Goal: Information Seeking & Learning: Learn about a topic

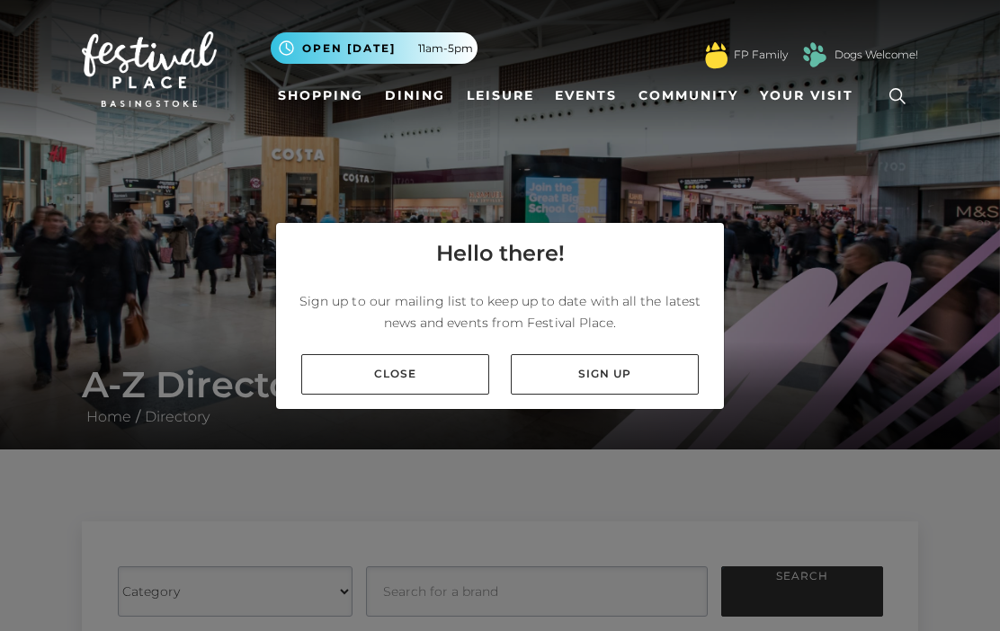
click at [437, 395] on link "Close" at bounding box center [395, 374] width 188 height 40
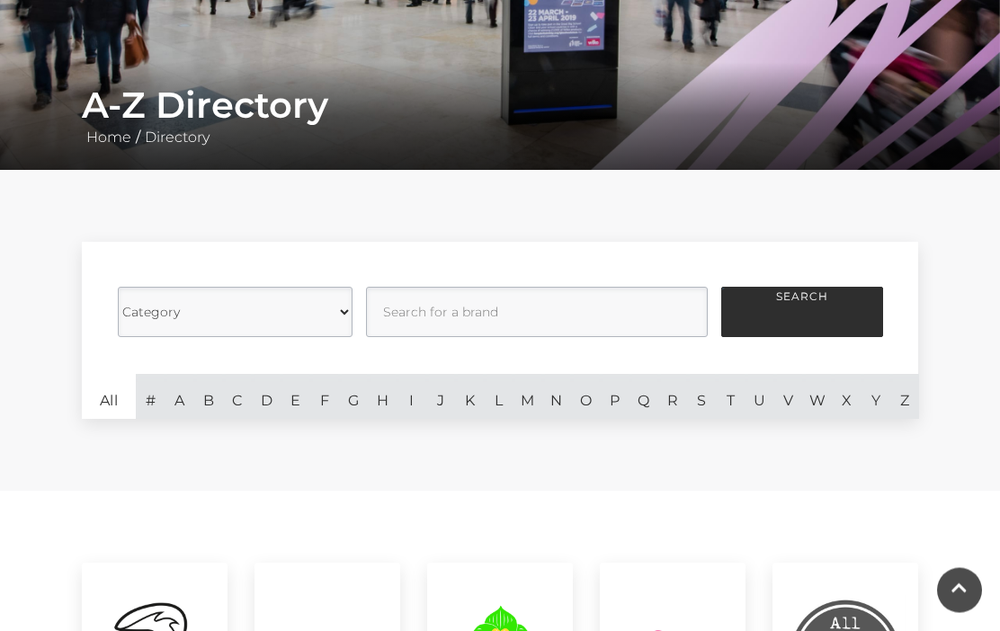
scroll to position [280, 0]
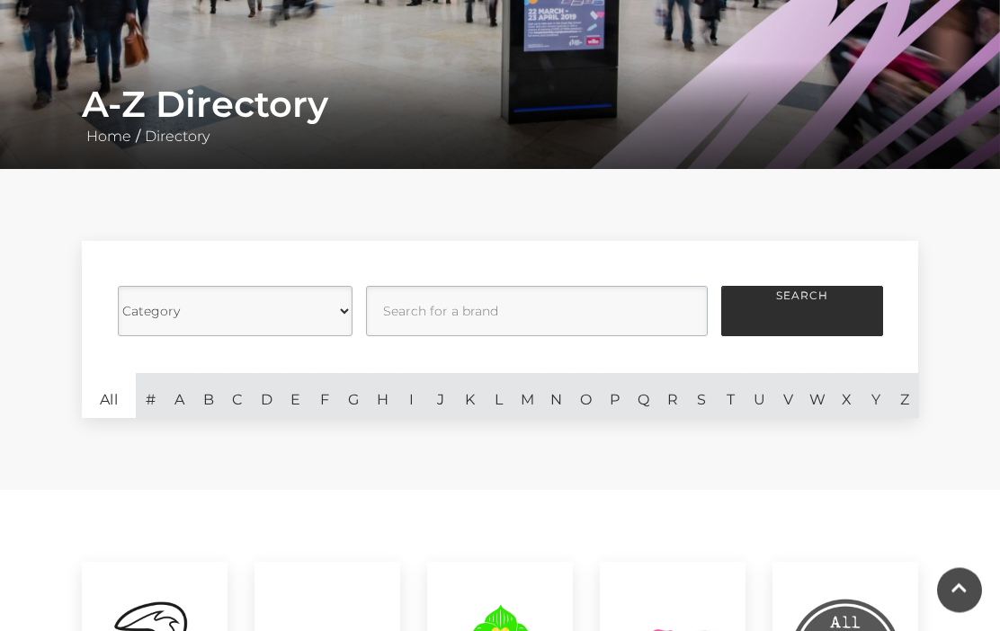
click at [322, 318] on select "Category Cafes Restaurants Fashion Services Technology Homeware Gifts, Statione…" at bounding box center [235, 312] width 235 height 50
select select "21061"
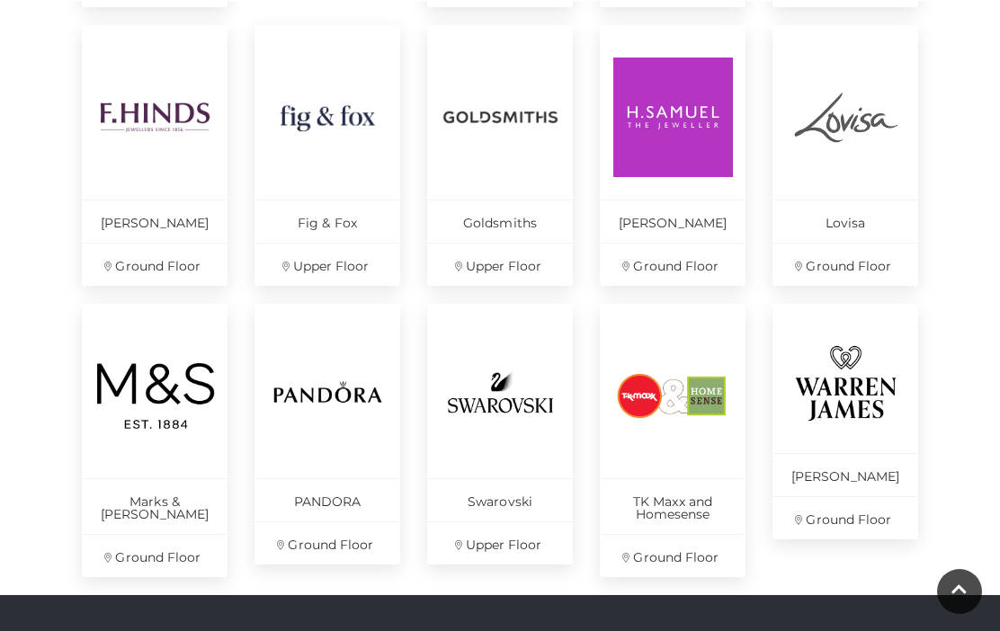
scroll to position [1096, 0]
click at [530, 138] on img at bounding box center [501, 118] width 120 height 120
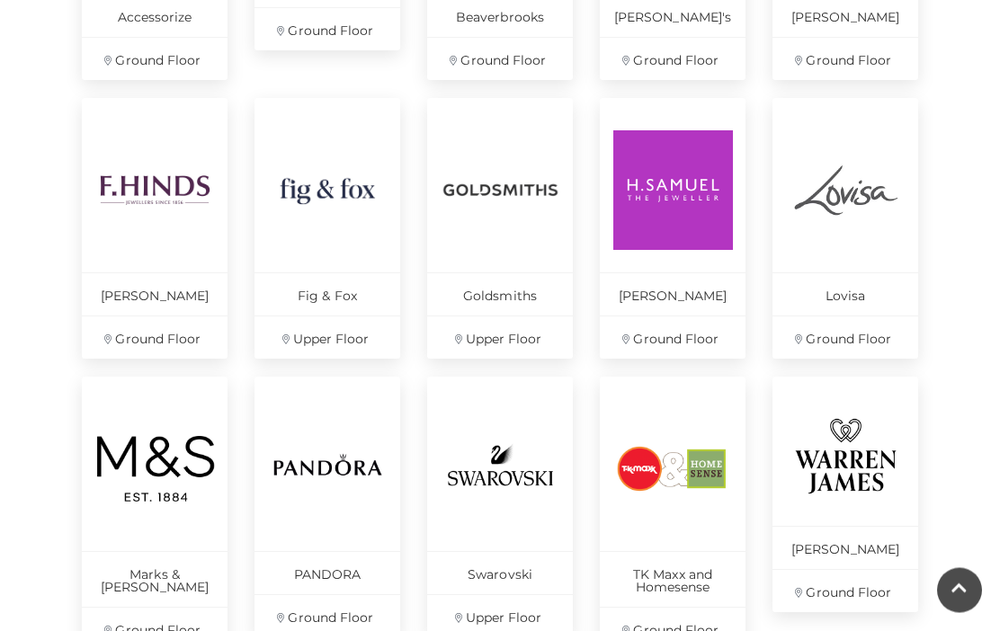
scroll to position [1023, 0]
click at [689, 218] on img at bounding box center [673, 190] width 120 height 120
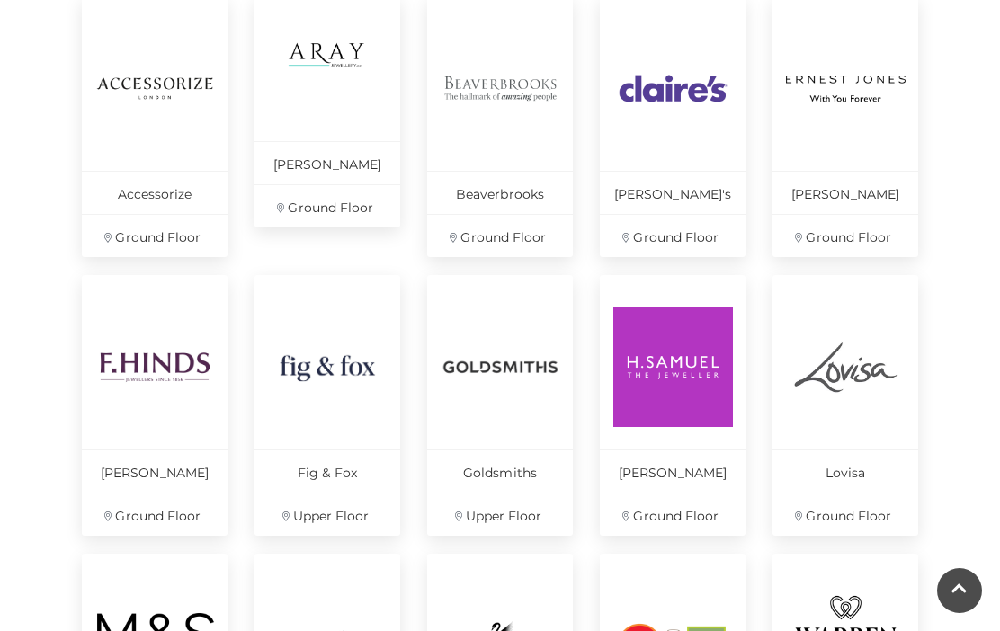
scroll to position [843, 0]
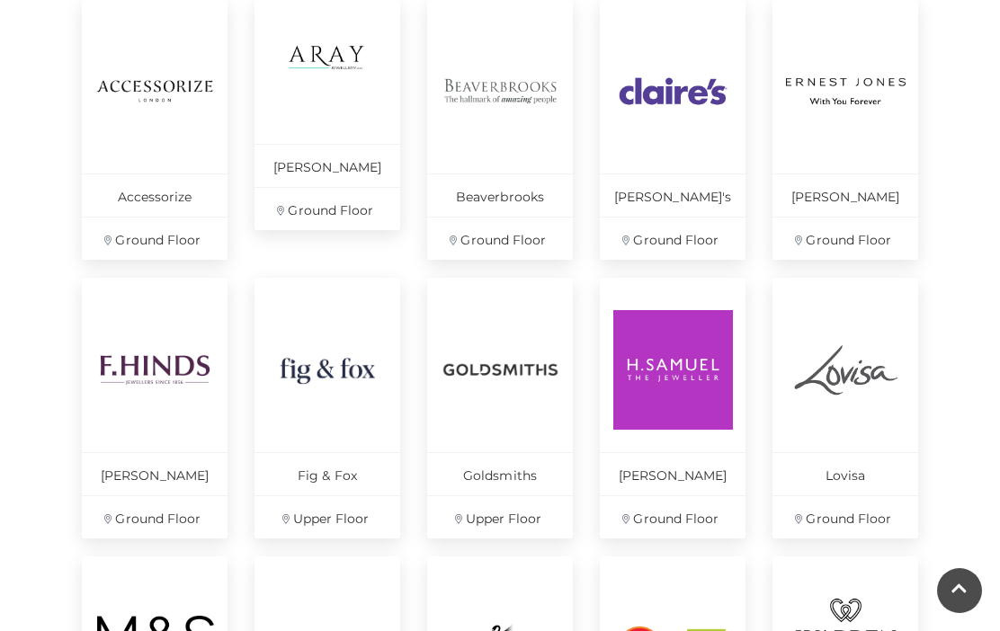
click at [351, 131] on link "Aray Jewellery Ground Floor" at bounding box center [327, 114] width 146 height 231
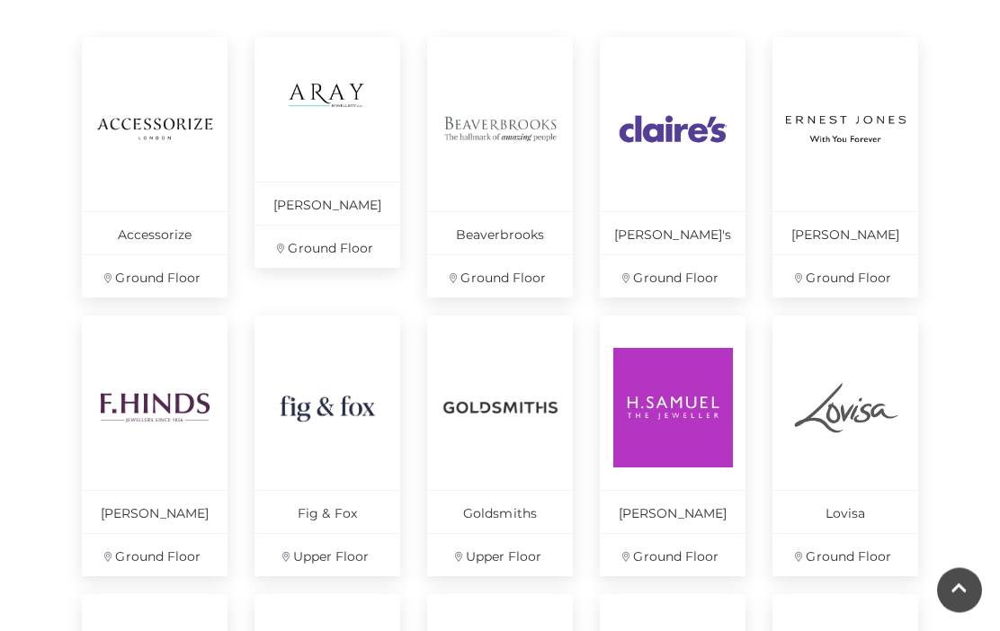
scroll to position [806, 0]
click at [521, 149] on img at bounding box center [501, 129] width 120 height 120
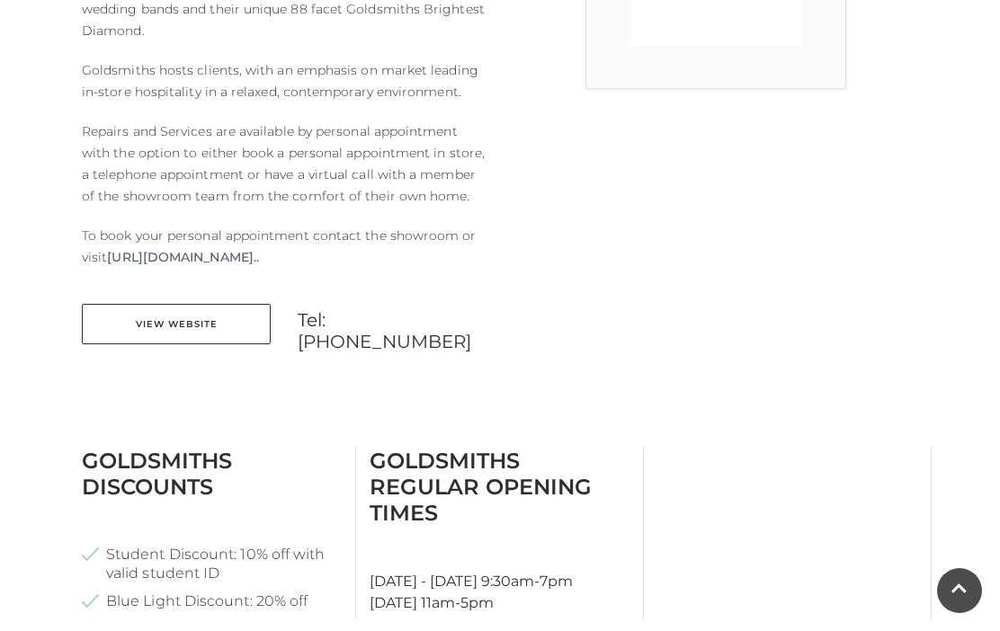
scroll to position [697, 0]
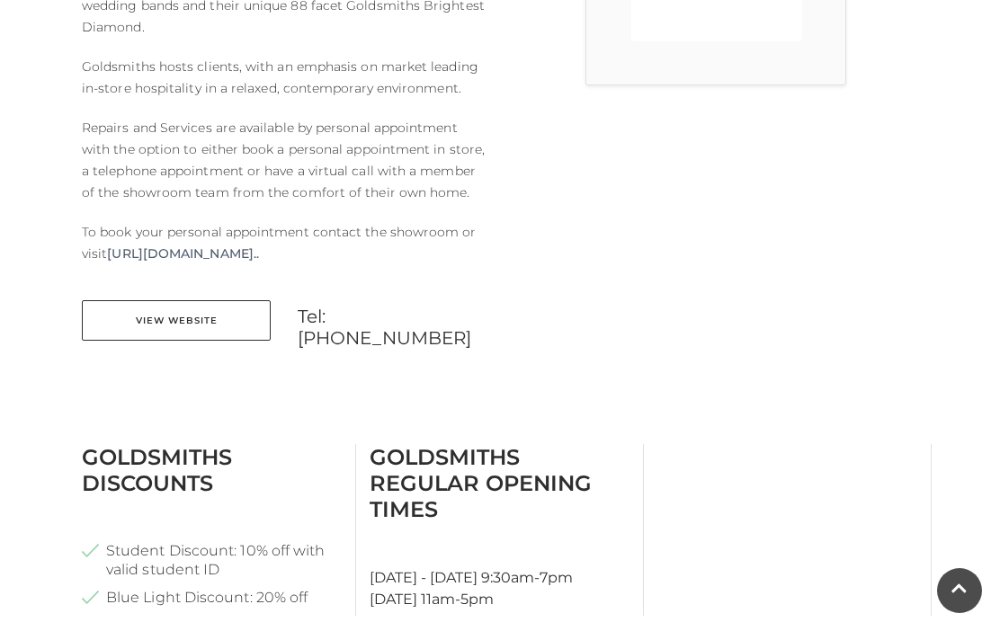
click at [158, 314] on link "View Website" at bounding box center [176, 320] width 189 height 40
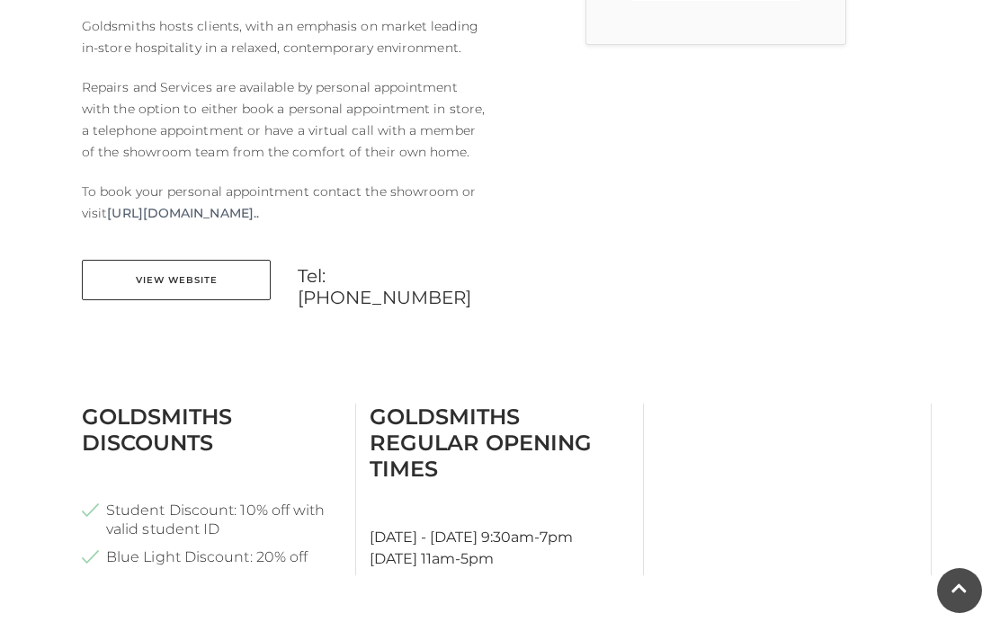
click at [97, 548] on li "Blue Light Discount: 20% off" at bounding box center [212, 557] width 260 height 19
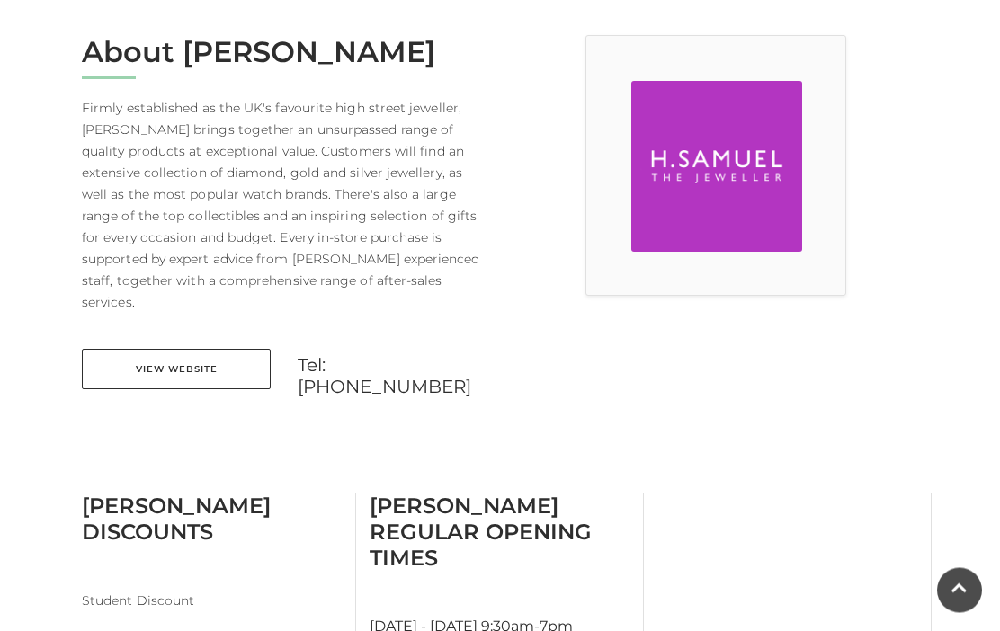
scroll to position [487, 0]
click at [173, 356] on link "View Website" at bounding box center [176, 368] width 189 height 40
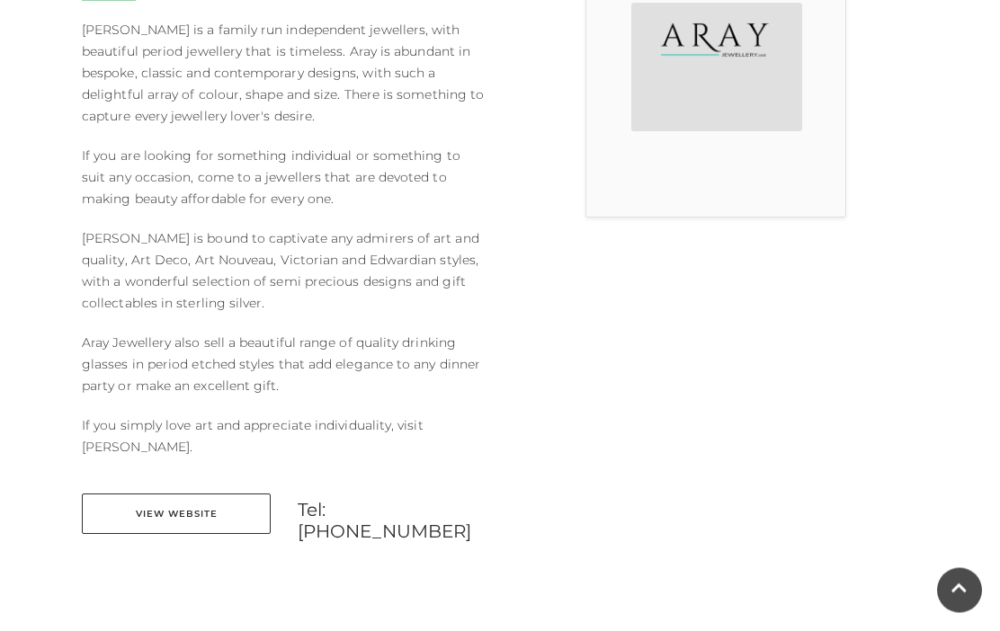
scroll to position [565, 0]
click at [156, 517] on link "View Website" at bounding box center [176, 514] width 189 height 40
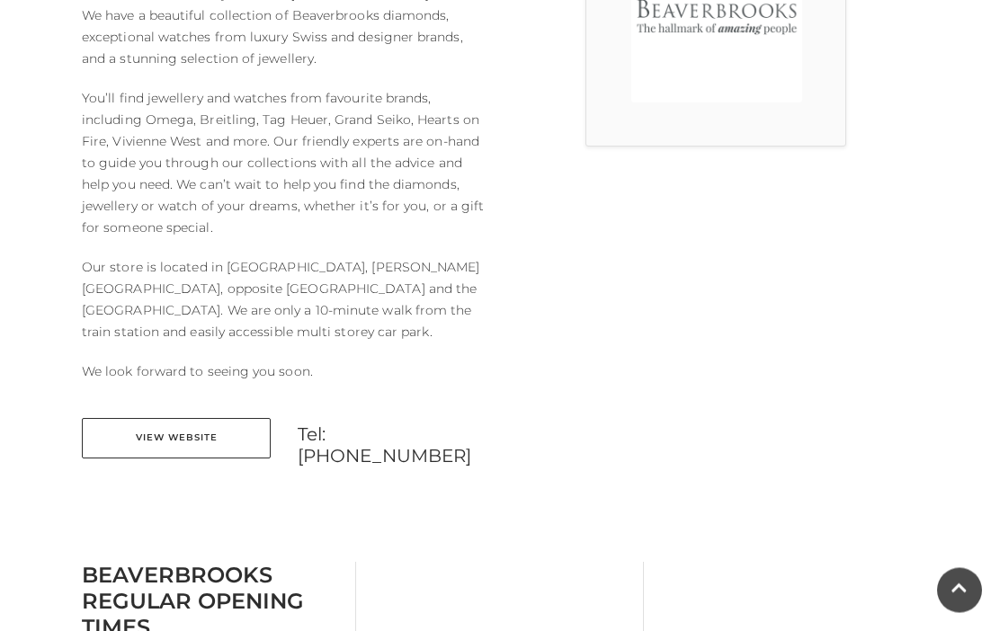
scroll to position [638, 0]
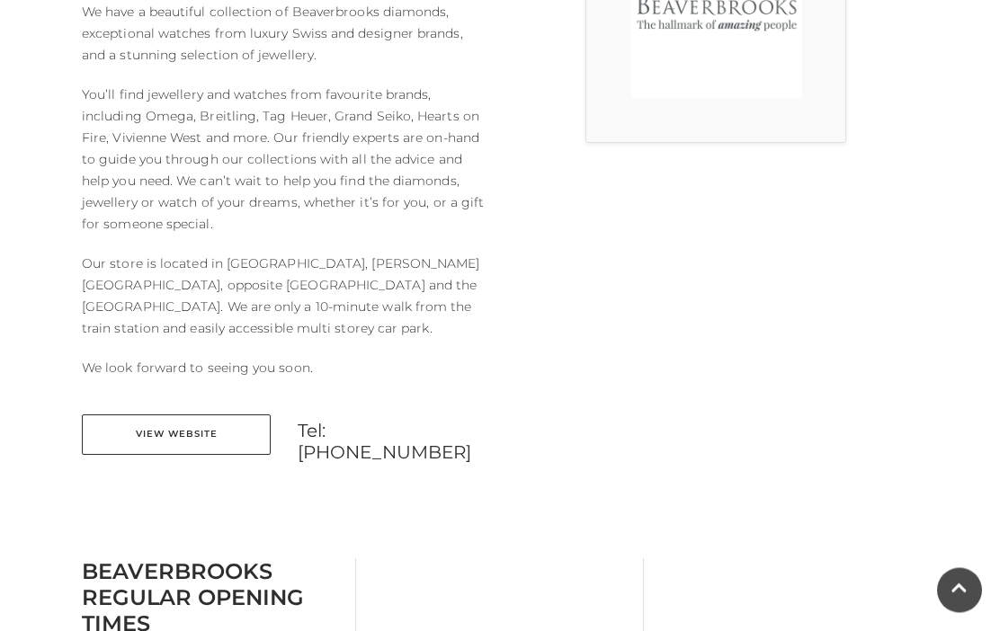
click at [174, 415] on link "View Website" at bounding box center [176, 435] width 189 height 40
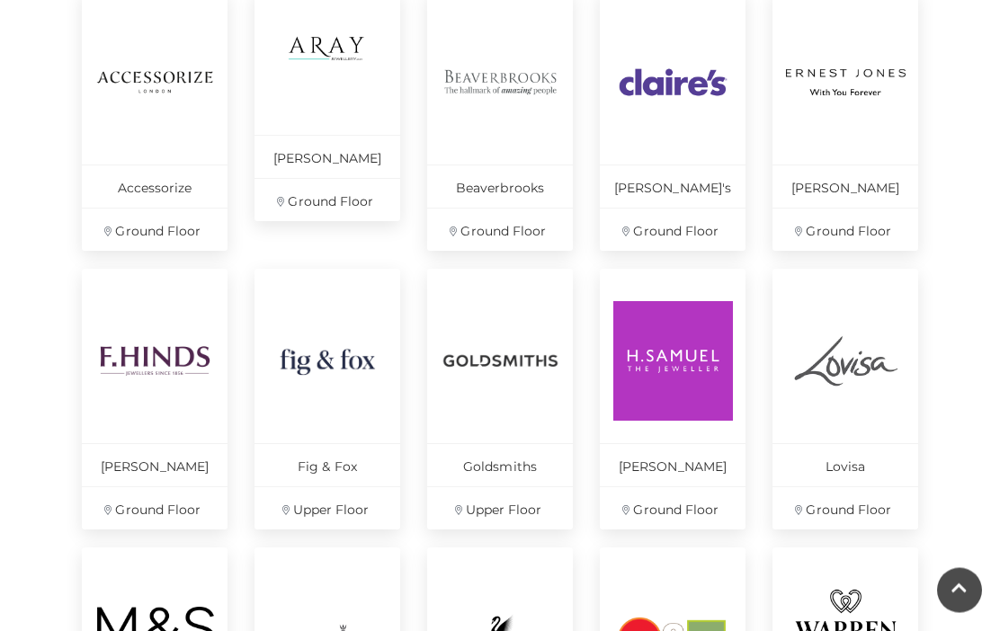
scroll to position [852, 0]
click at [852, 136] on img at bounding box center [846, 82] width 120 height 120
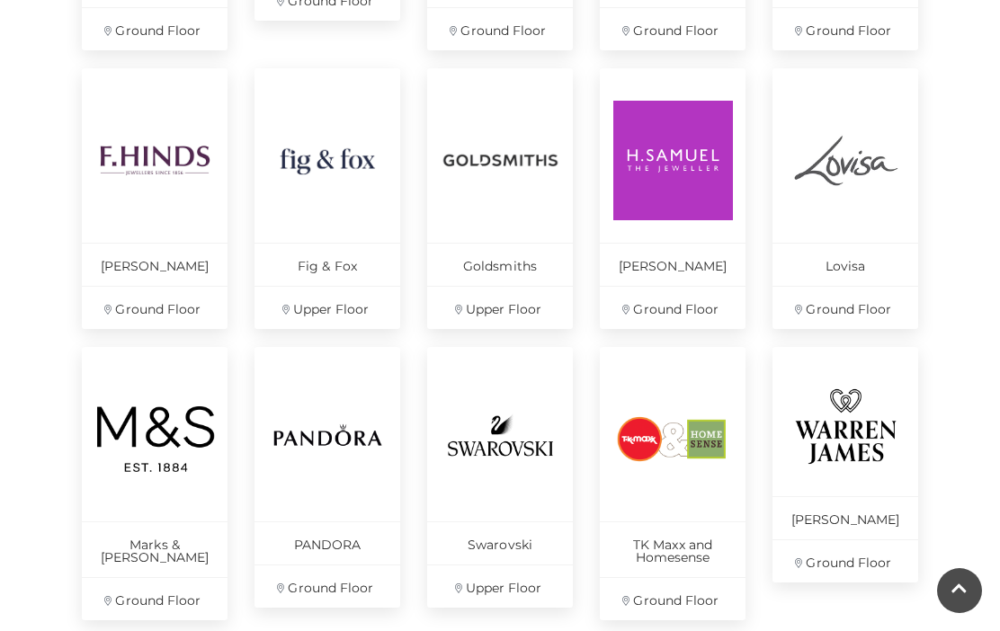
scroll to position [1052, 0]
click at [335, 210] on img at bounding box center [328, 162] width 120 height 120
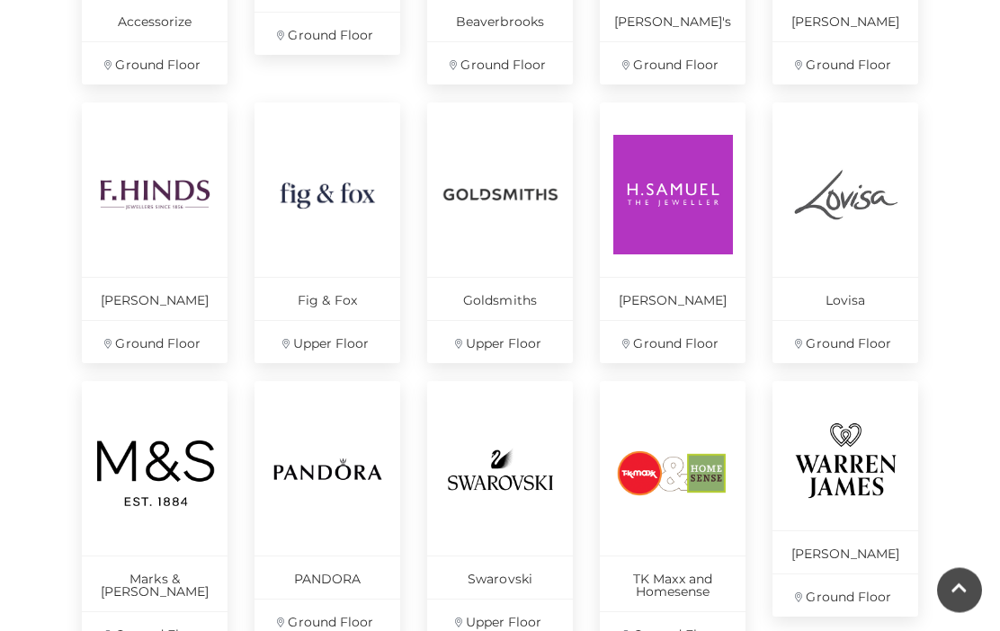
scroll to position [1020, 0]
click at [852, 225] on img at bounding box center [846, 194] width 120 height 120
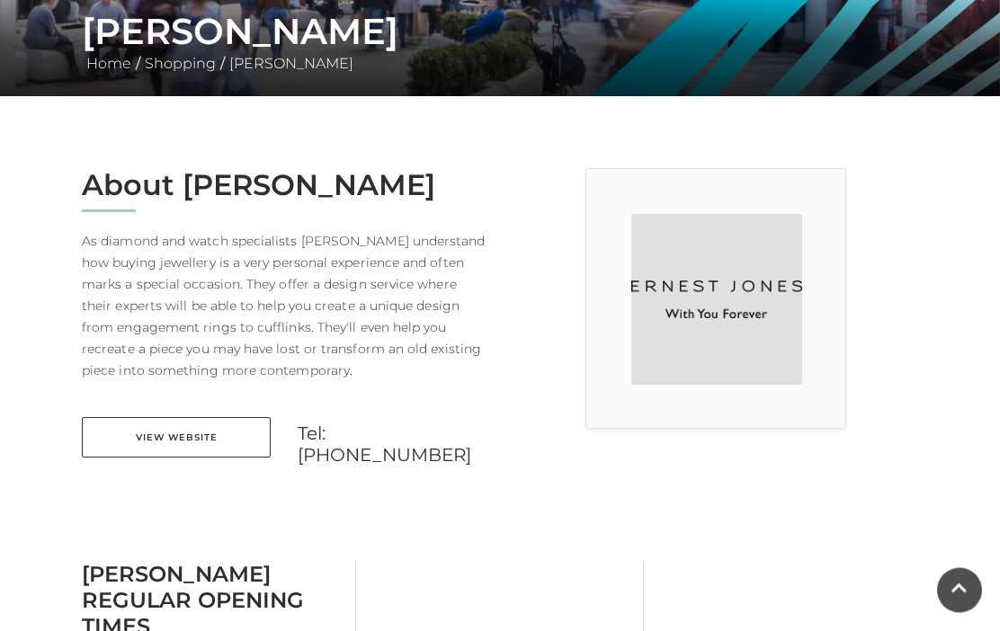
scroll to position [356, 0]
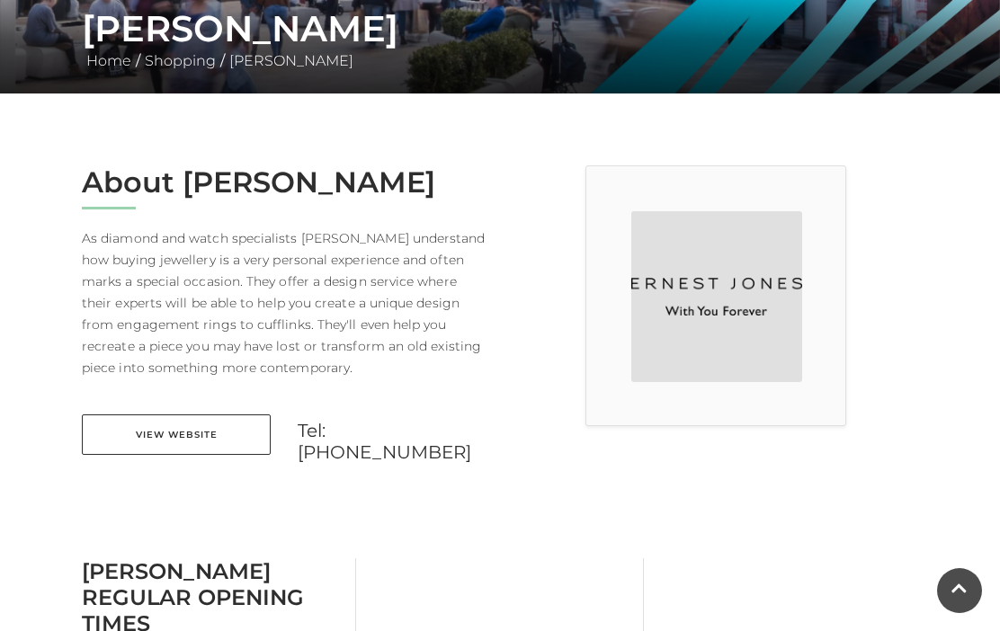
click at [174, 448] on link "View Website" at bounding box center [176, 435] width 189 height 40
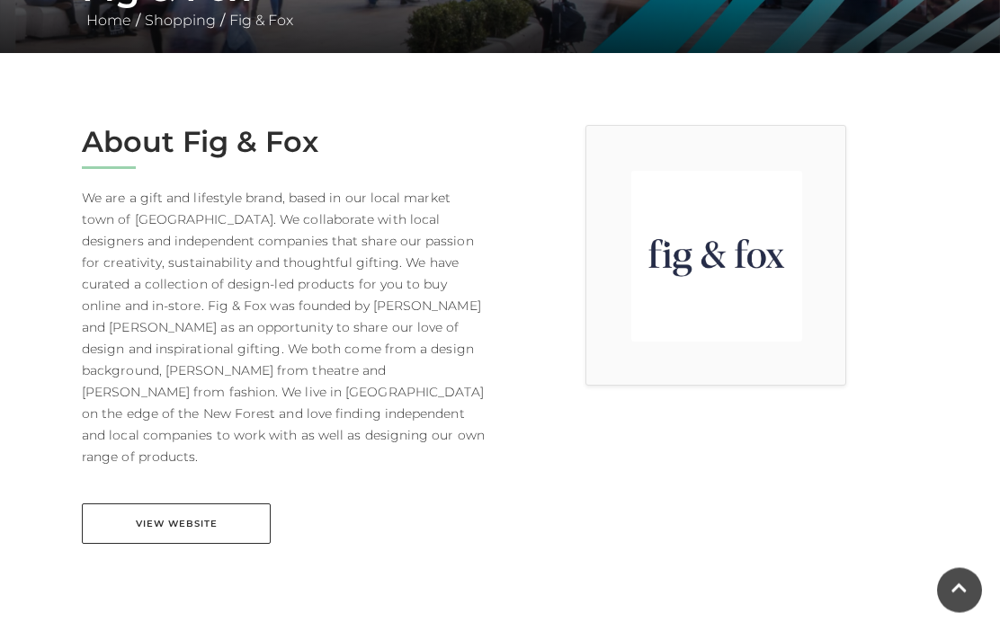
scroll to position [397, 0]
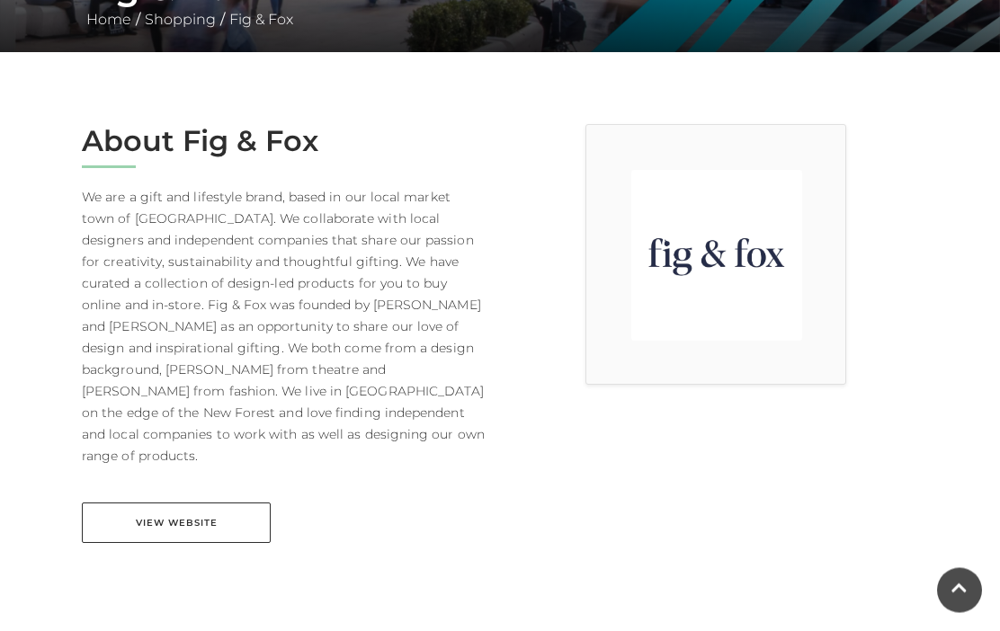
click at [163, 505] on link "View Website" at bounding box center [176, 524] width 189 height 40
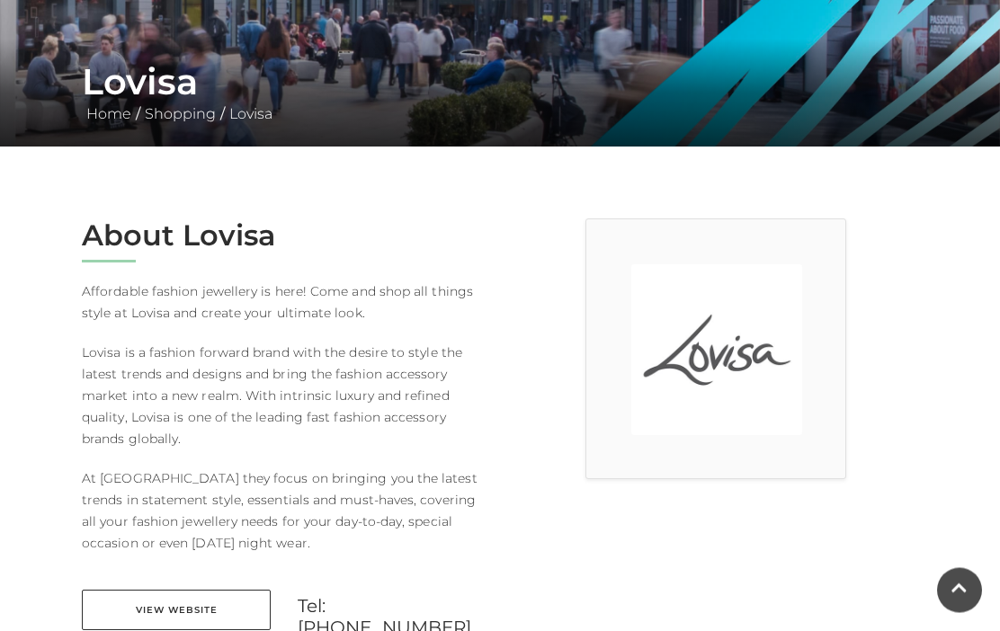
scroll to position [304, 0]
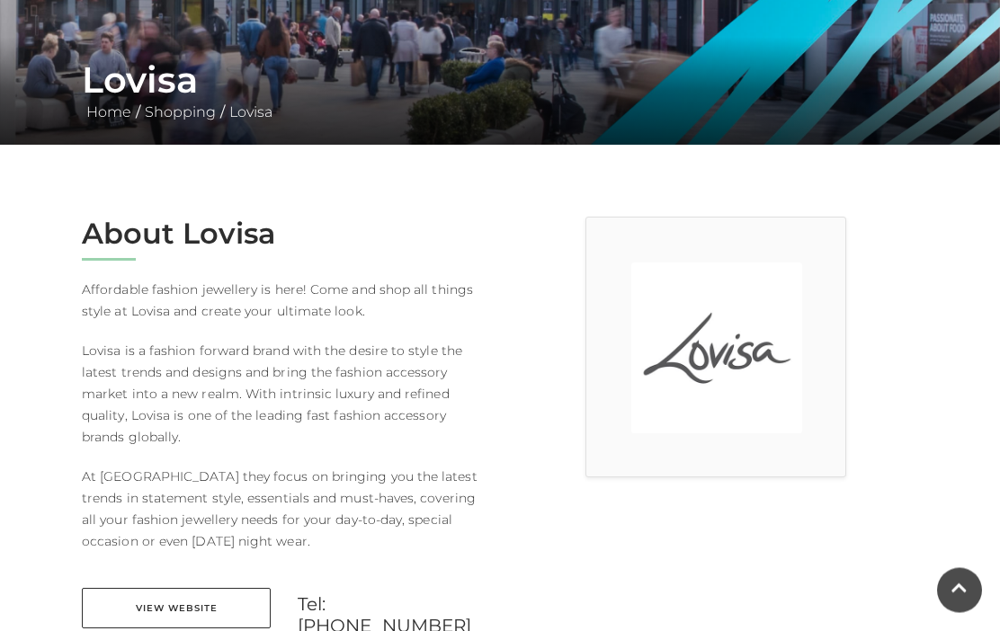
click at [156, 603] on link "View Website" at bounding box center [176, 609] width 189 height 40
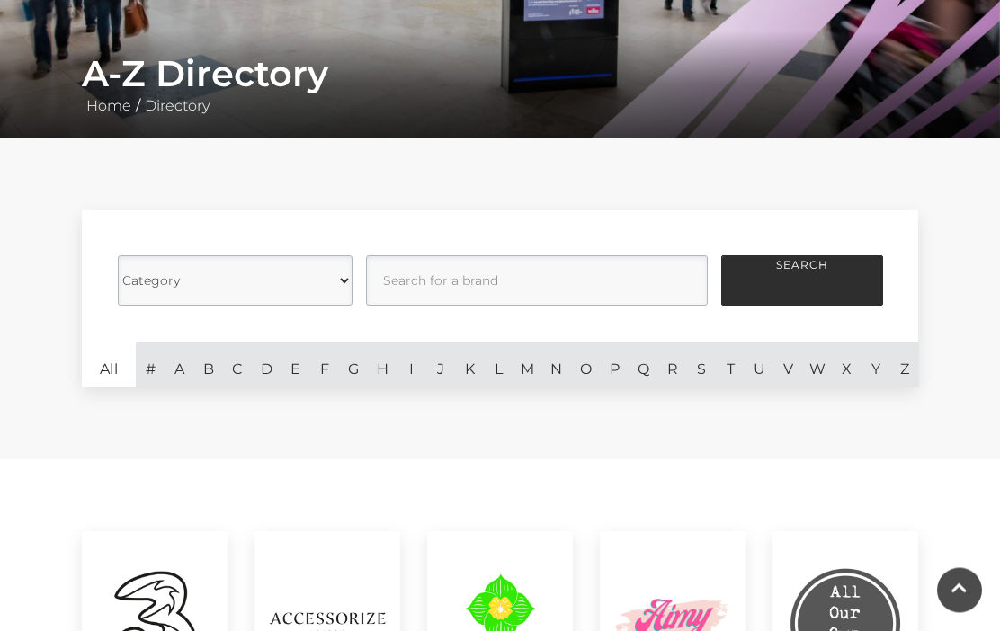
scroll to position [311, 0]
click at [280, 286] on select "Category Cafes Restaurants Fashion Services Technology Homeware Gifts, Statione…" at bounding box center [235, 280] width 235 height 50
select select "21061"
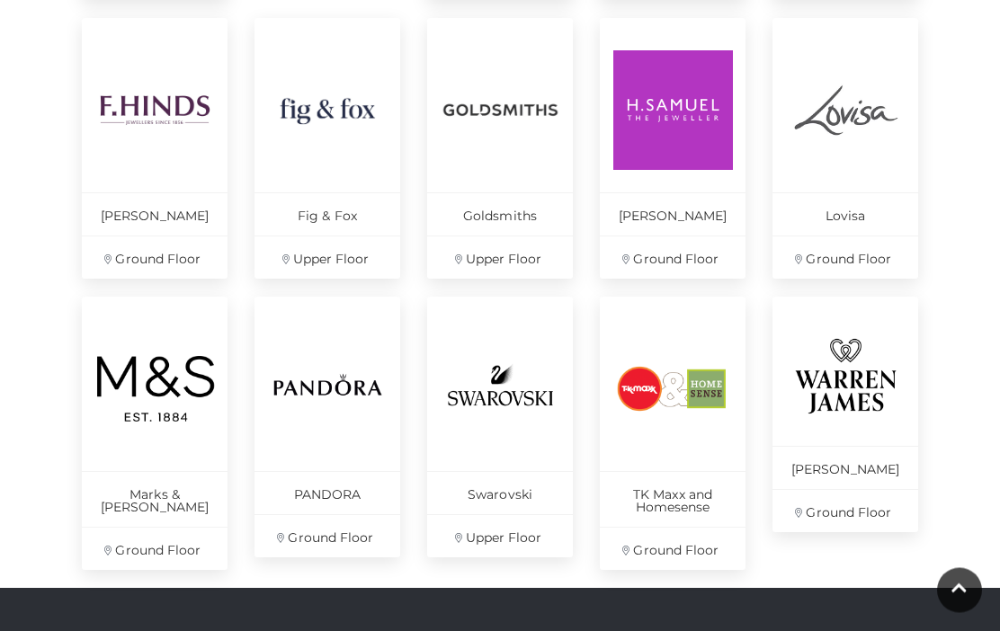
scroll to position [1098, 0]
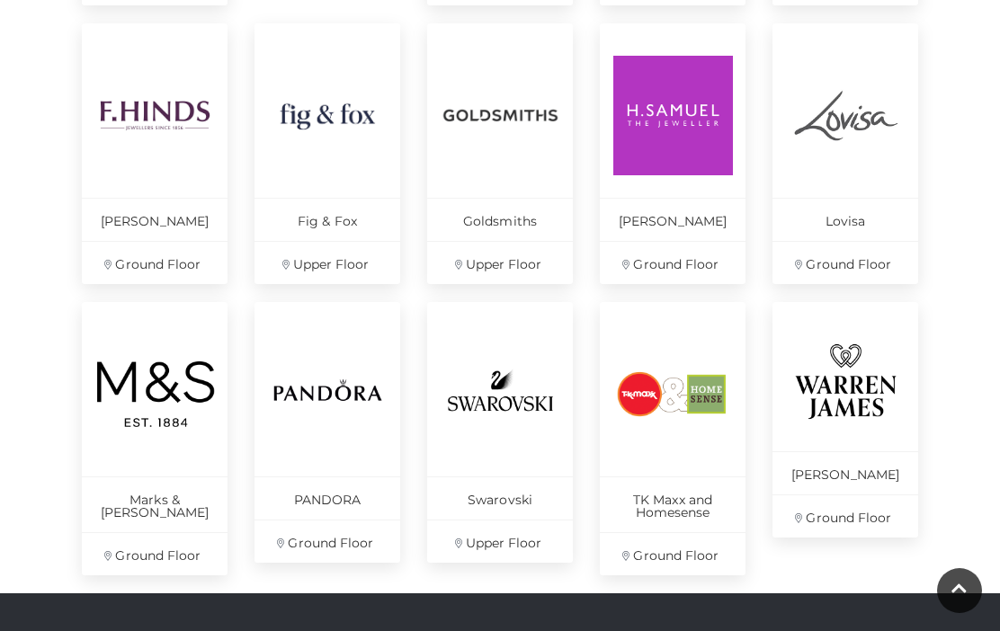
click at [861, 400] on img at bounding box center [846, 382] width 120 height 94
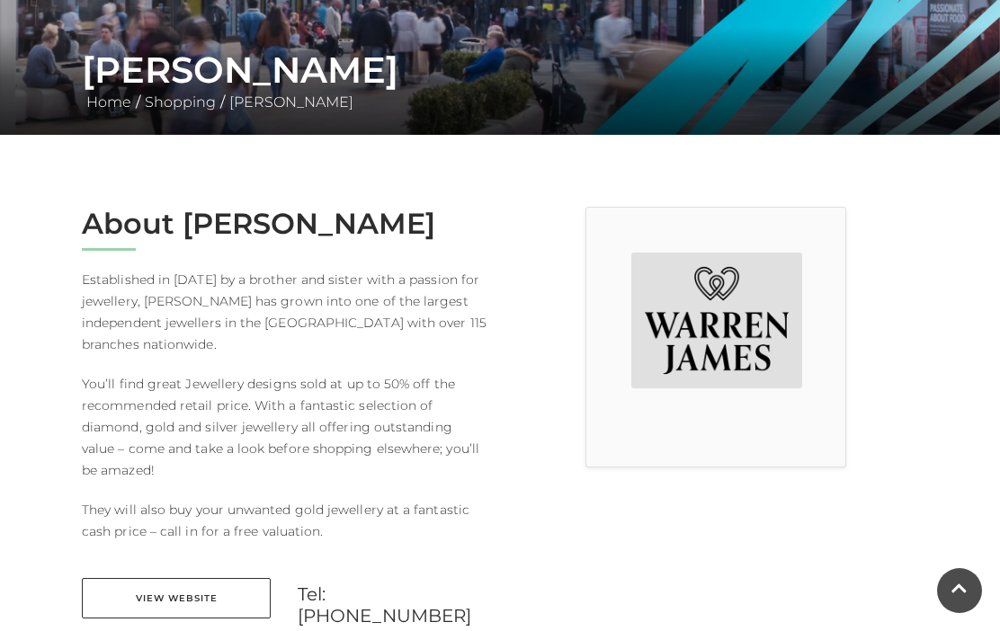
scroll to position [316, 0]
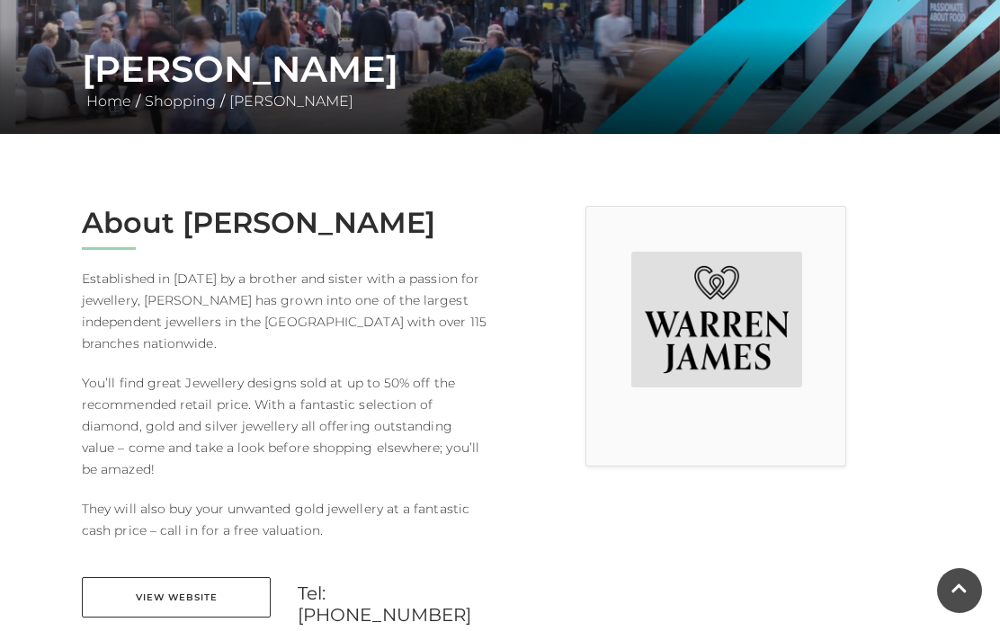
click at [152, 602] on link "View Website" at bounding box center [176, 597] width 189 height 40
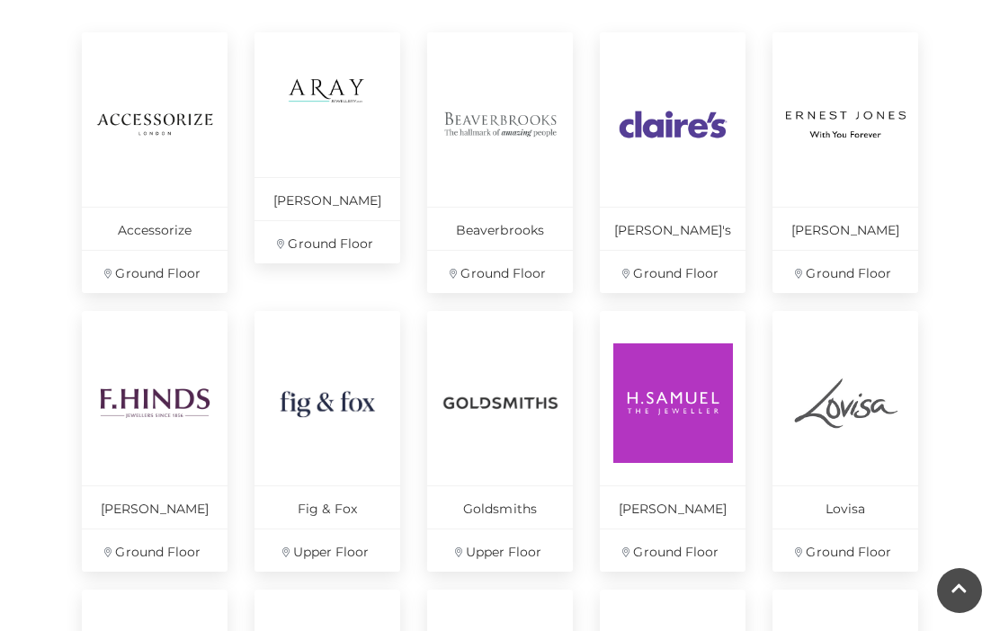
scroll to position [815, 0]
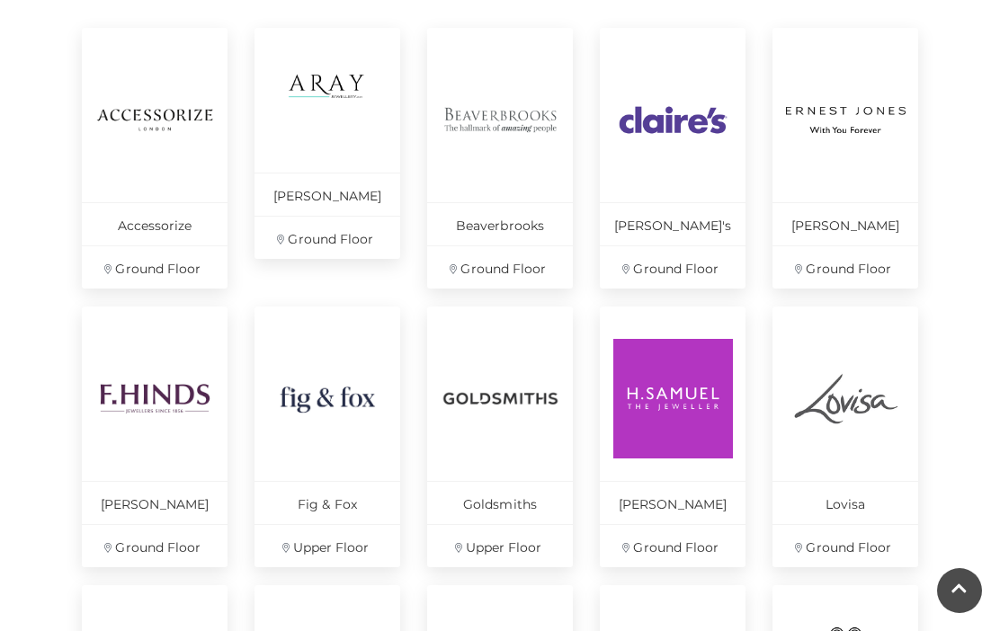
click at [528, 161] on img at bounding box center [501, 120] width 120 height 120
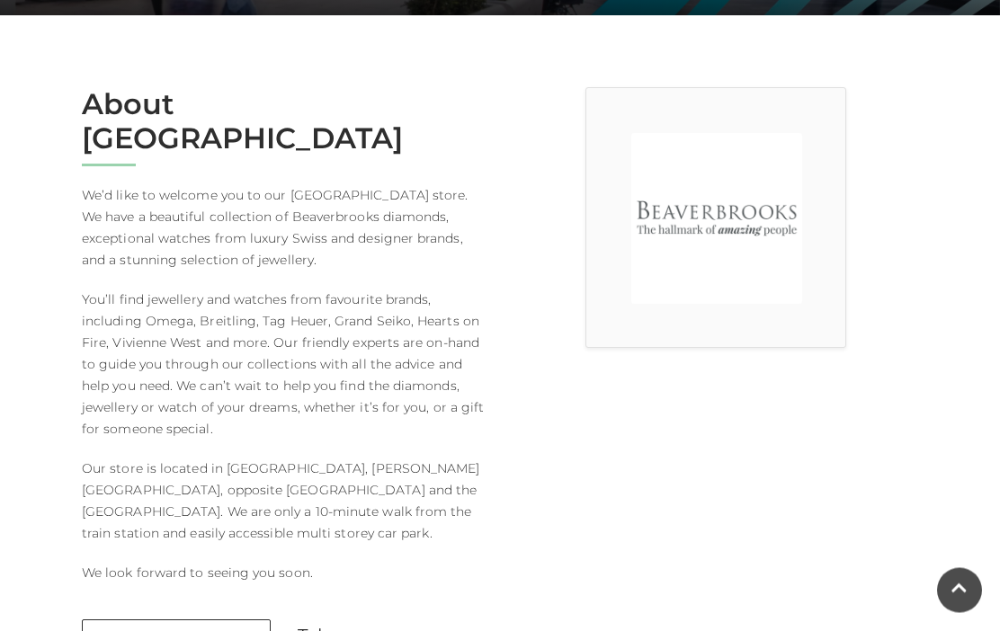
scroll to position [434, 0]
click at [160, 620] on link "View Website" at bounding box center [176, 640] width 189 height 40
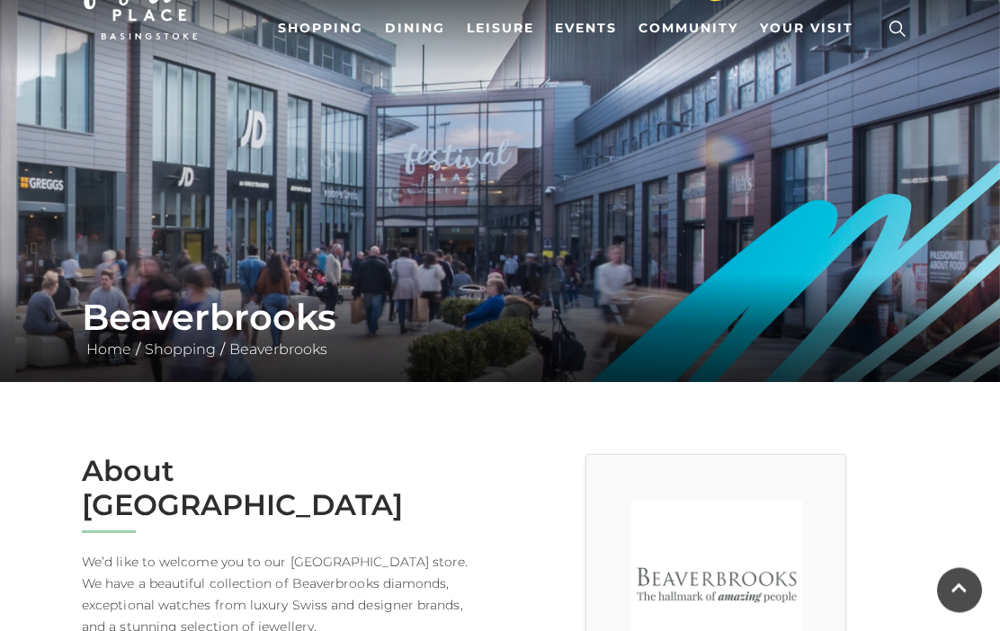
scroll to position [53, 0]
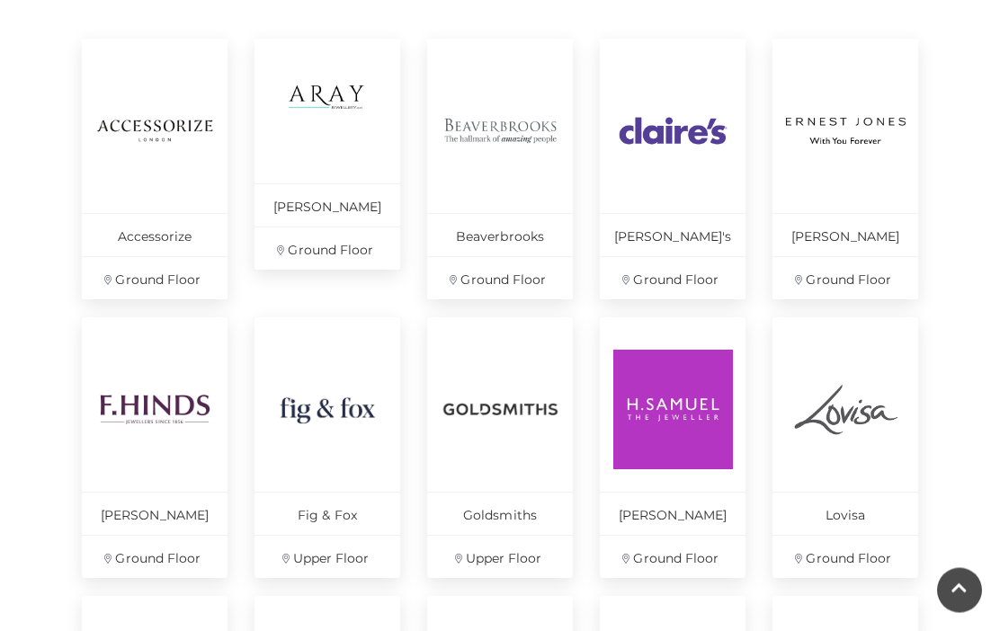
scroll to position [804, 0]
click at [870, 236] on p "Ernest Jones" at bounding box center [845, 234] width 146 height 43
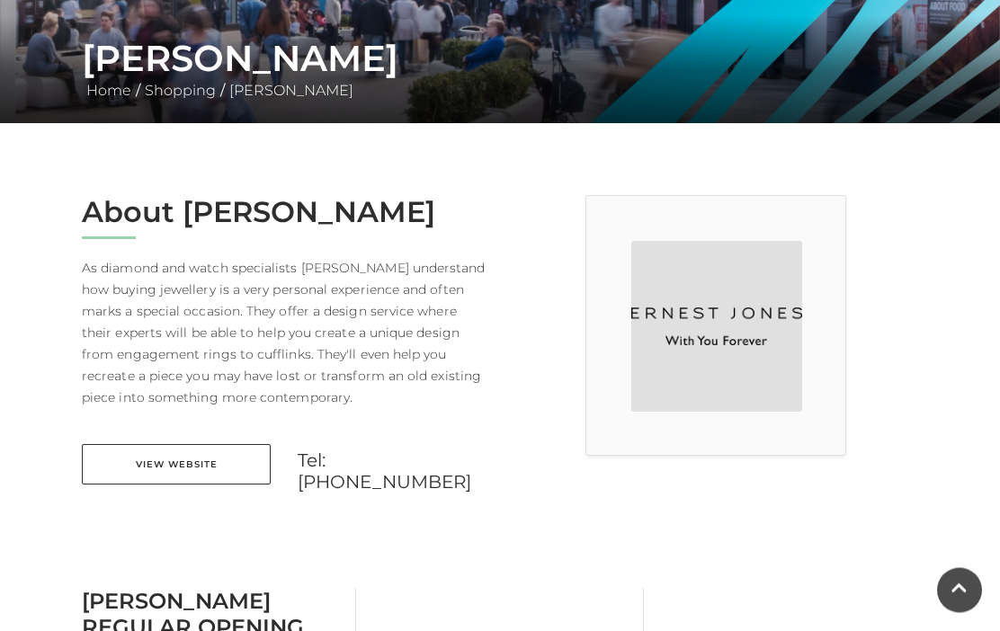
scroll to position [326, 0]
click at [238, 459] on link "View Website" at bounding box center [176, 464] width 189 height 40
